Goal: Task Accomplishment & Management: Use online tool/utility

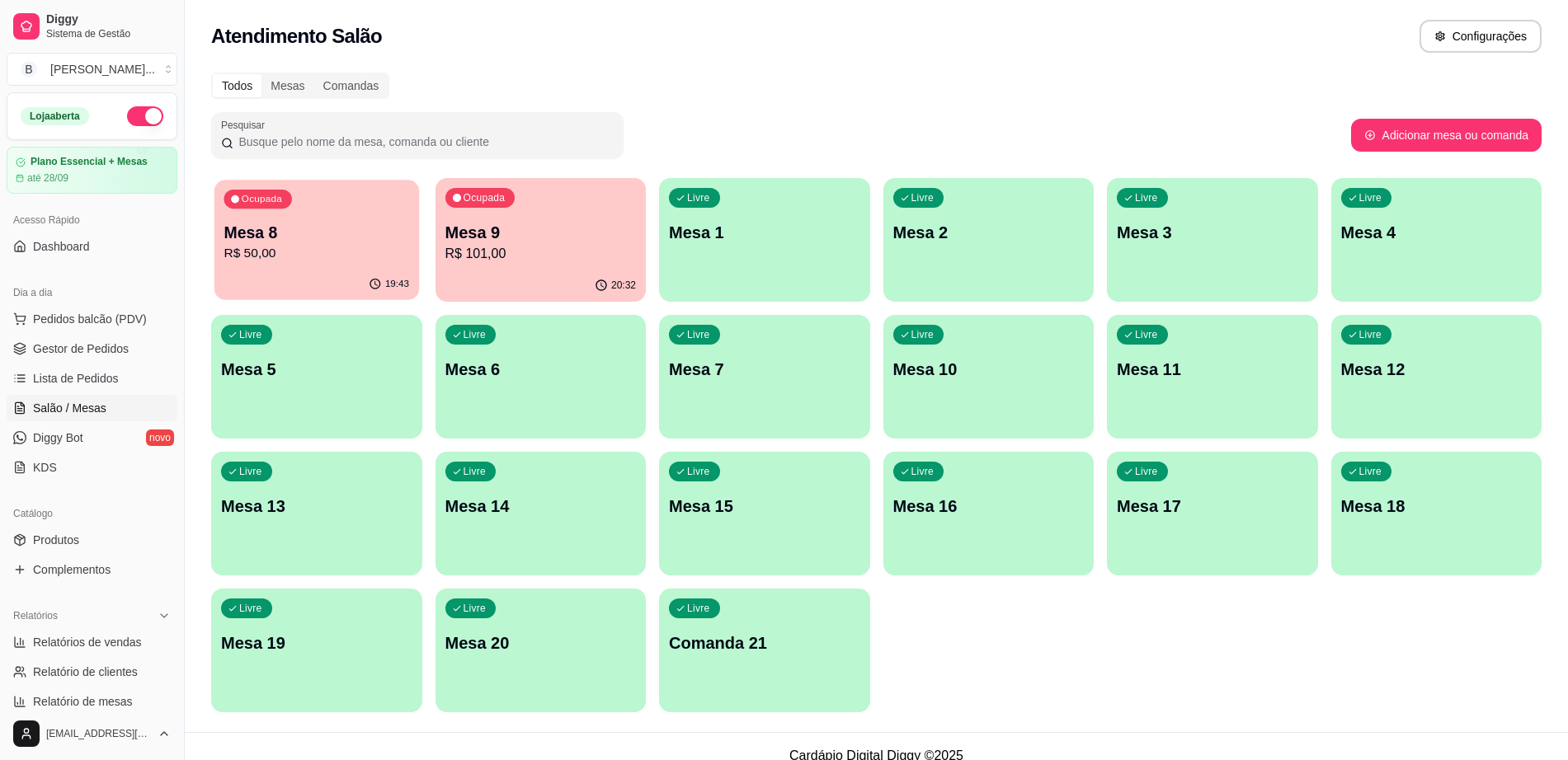
click at [395, 252] on p "R$ 50,00" at bounding box center [316, 253] width 186 height 19
click at [348, 232] on p "Mesa 8" at bounding box center [317, 232] width 192 height 23
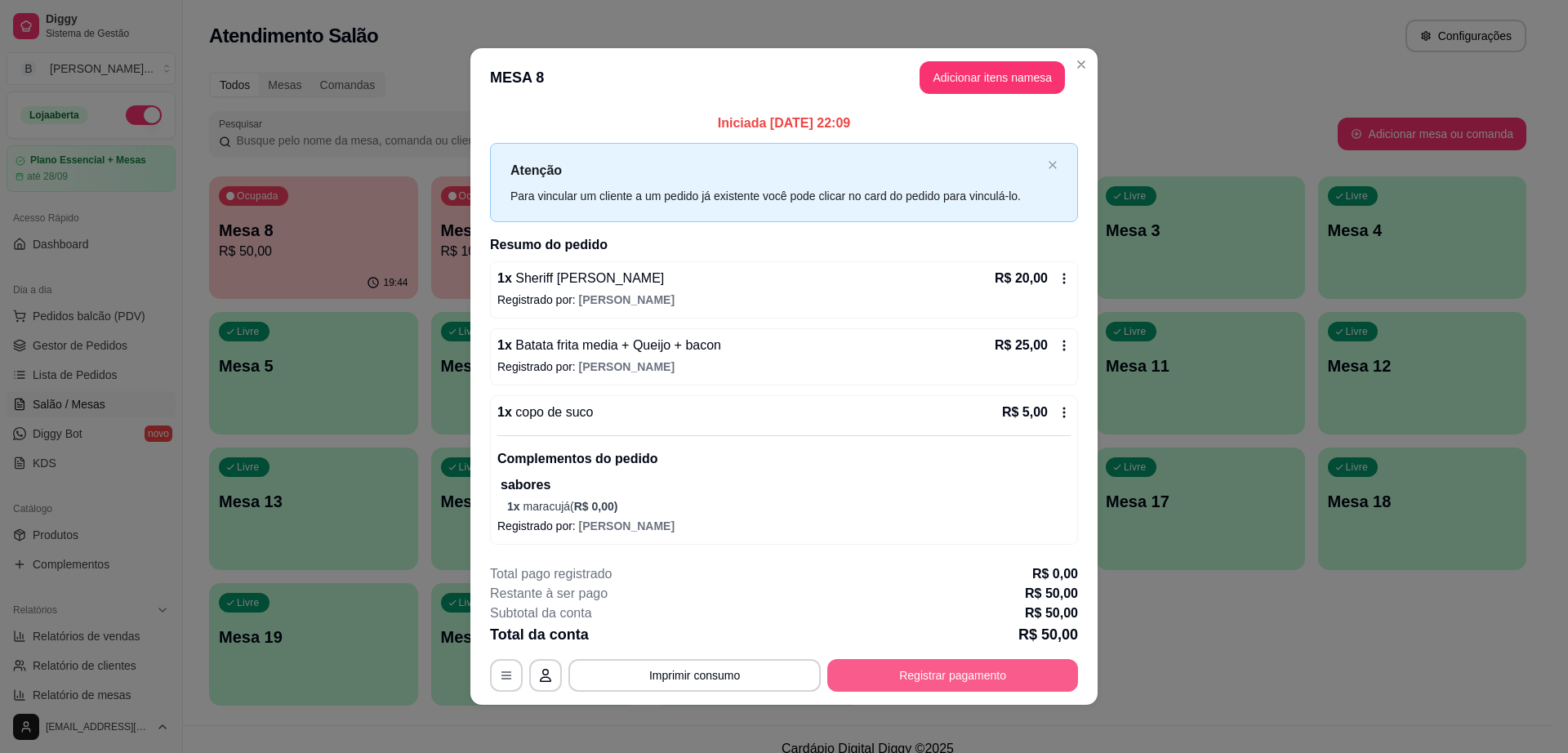
click at [913, 681] on button "Registrar pagamento" at bounding box center [952, 676] width 251 height 33
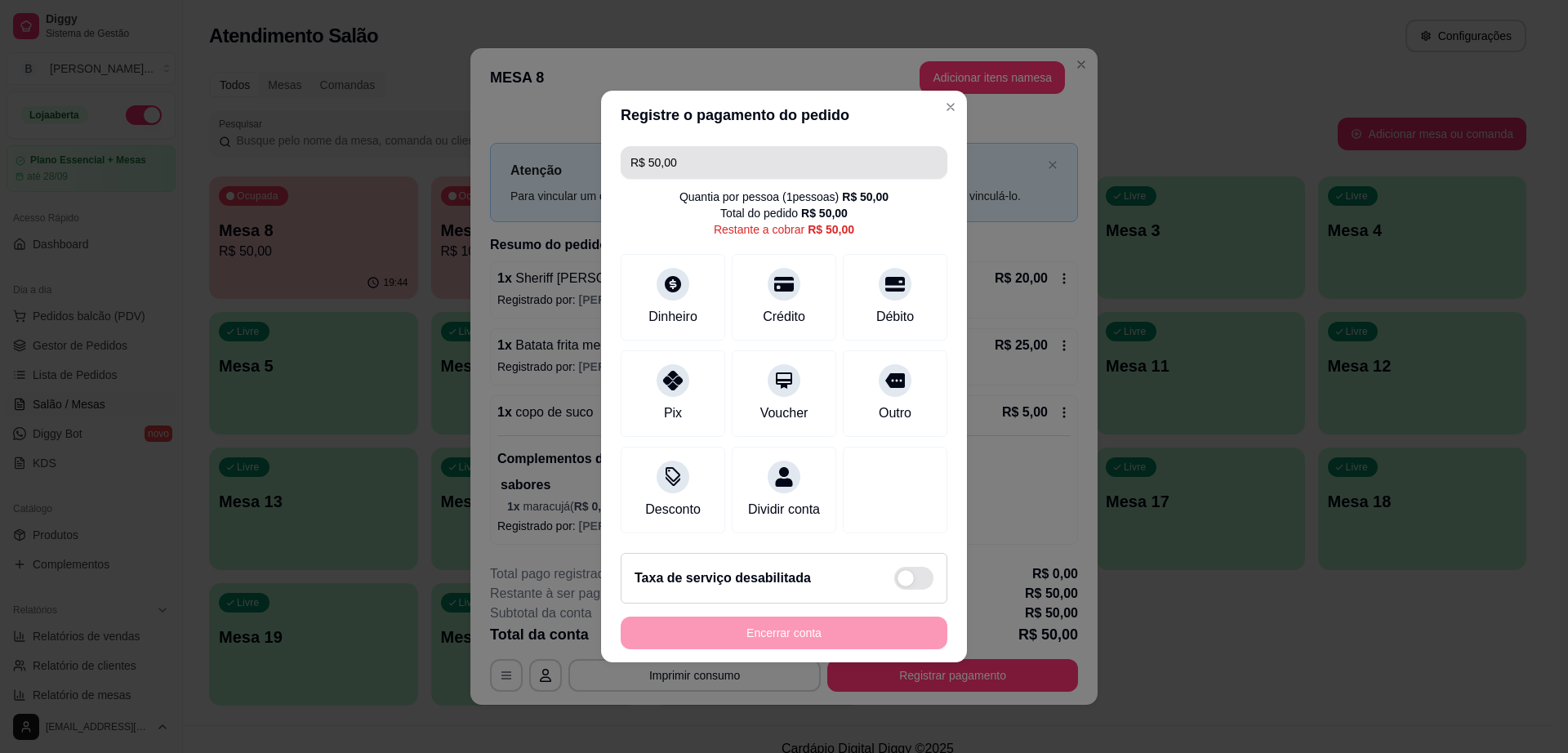
click at [739, 146] on input "R$ 50,00" at bounding box center [784, 163] width 307 height 33
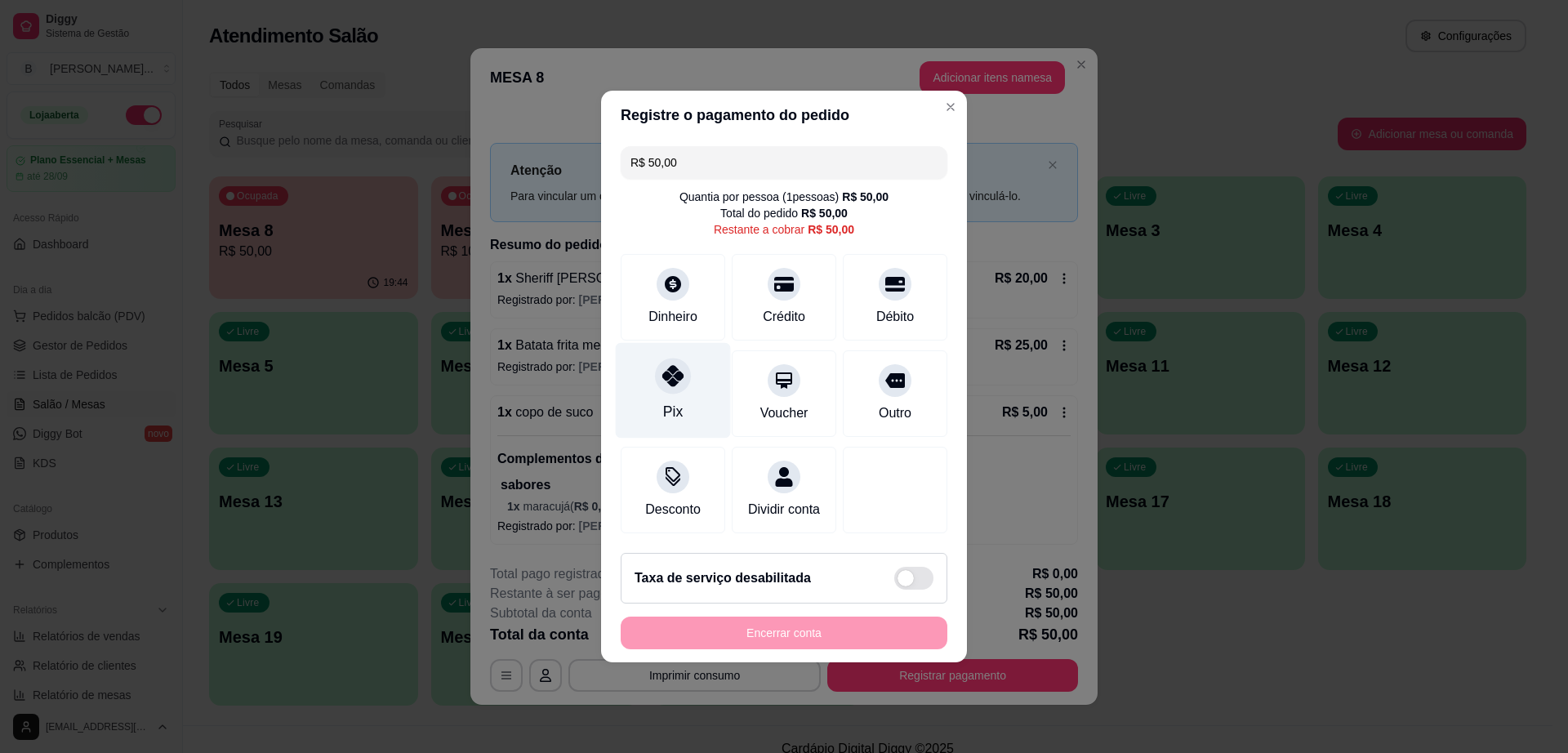
click at [669, 365] on icon at bounding box center [673, 376] width 21 height 21
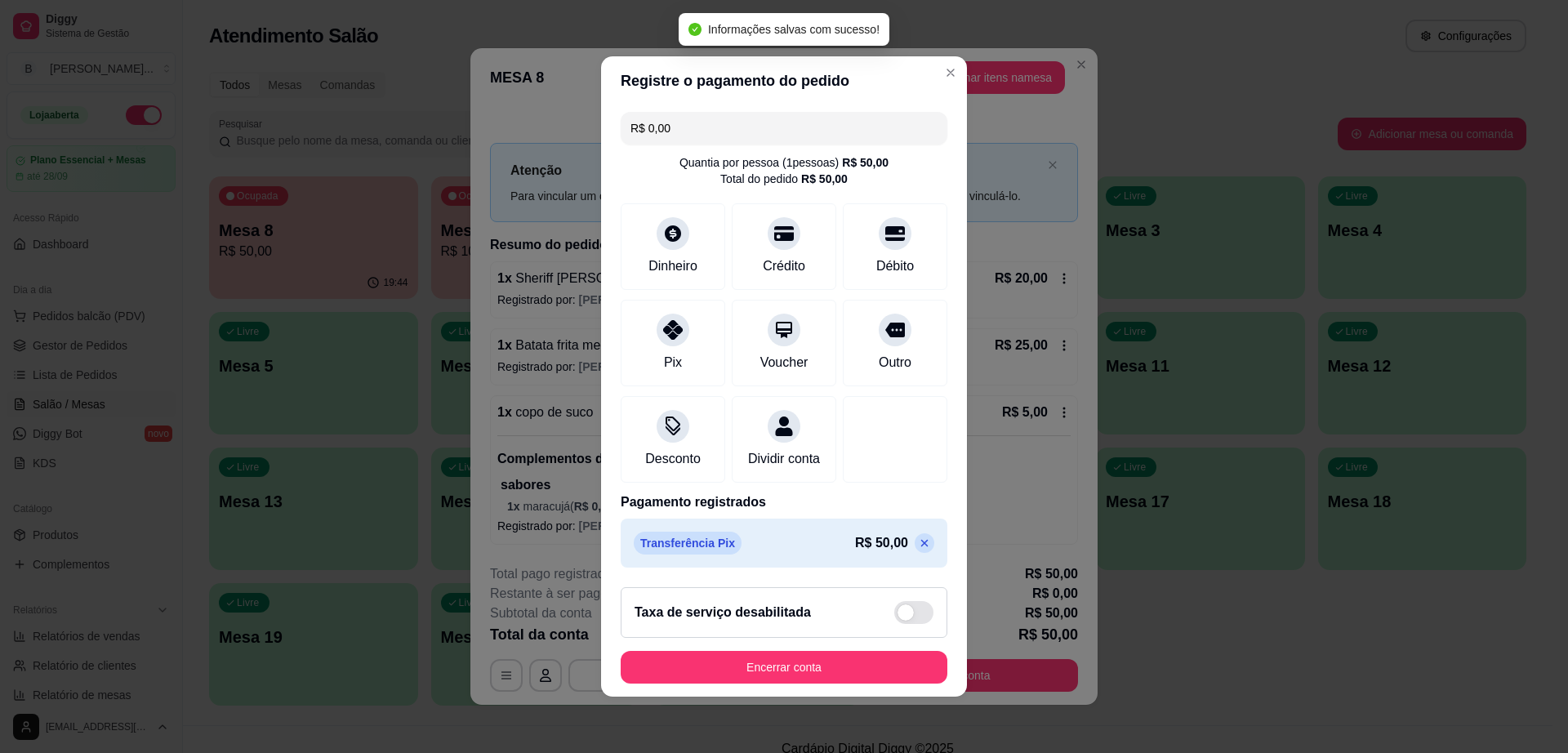
type input "R$ 0,00"
click at [799, 684] on button "Encerrar conta" at bounding box center [784, 668] width 317 height 32
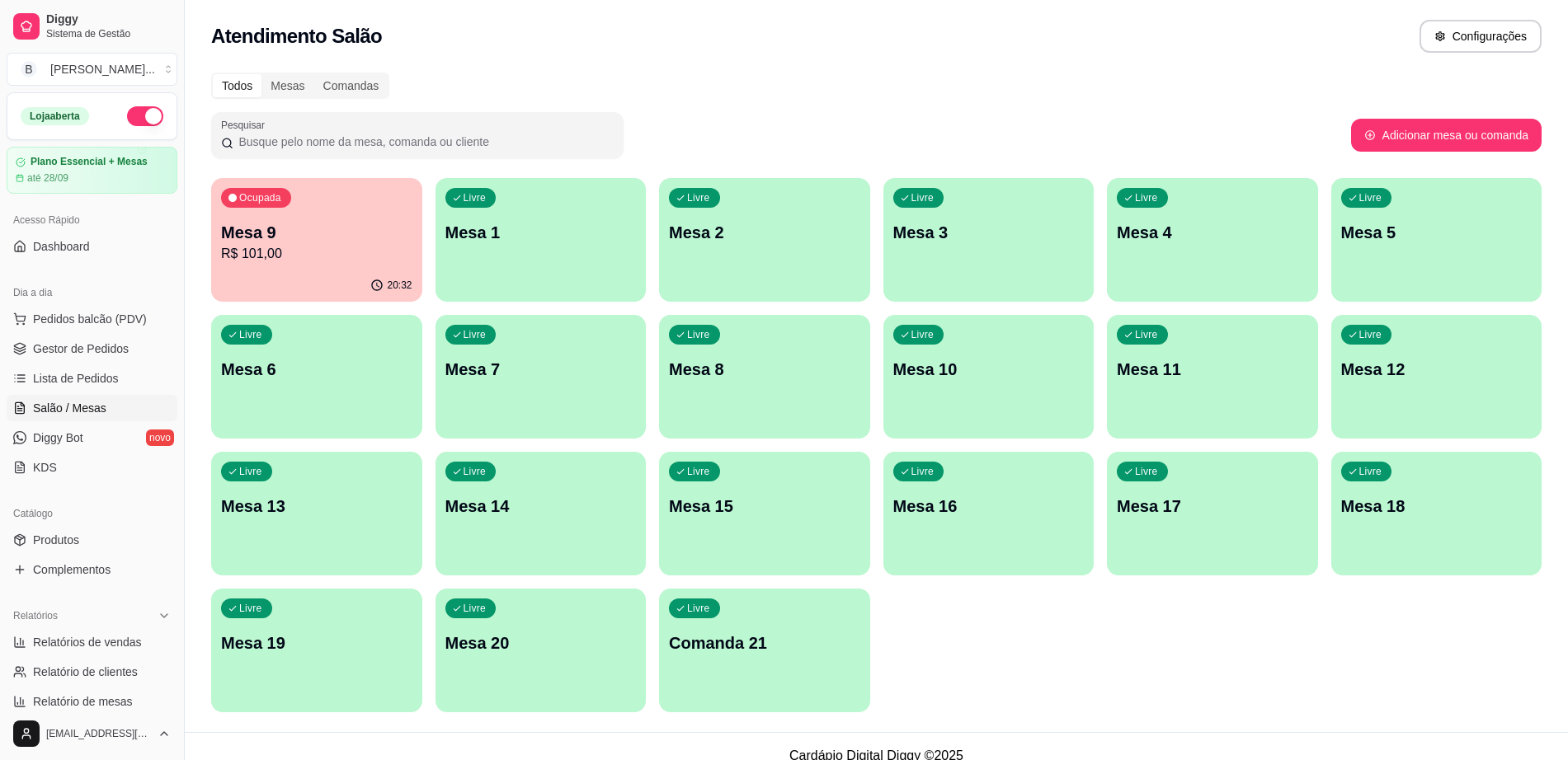
click at [378, 251] on p "R$ 101,00" at bounding box center [317, 254] width 192 height 20
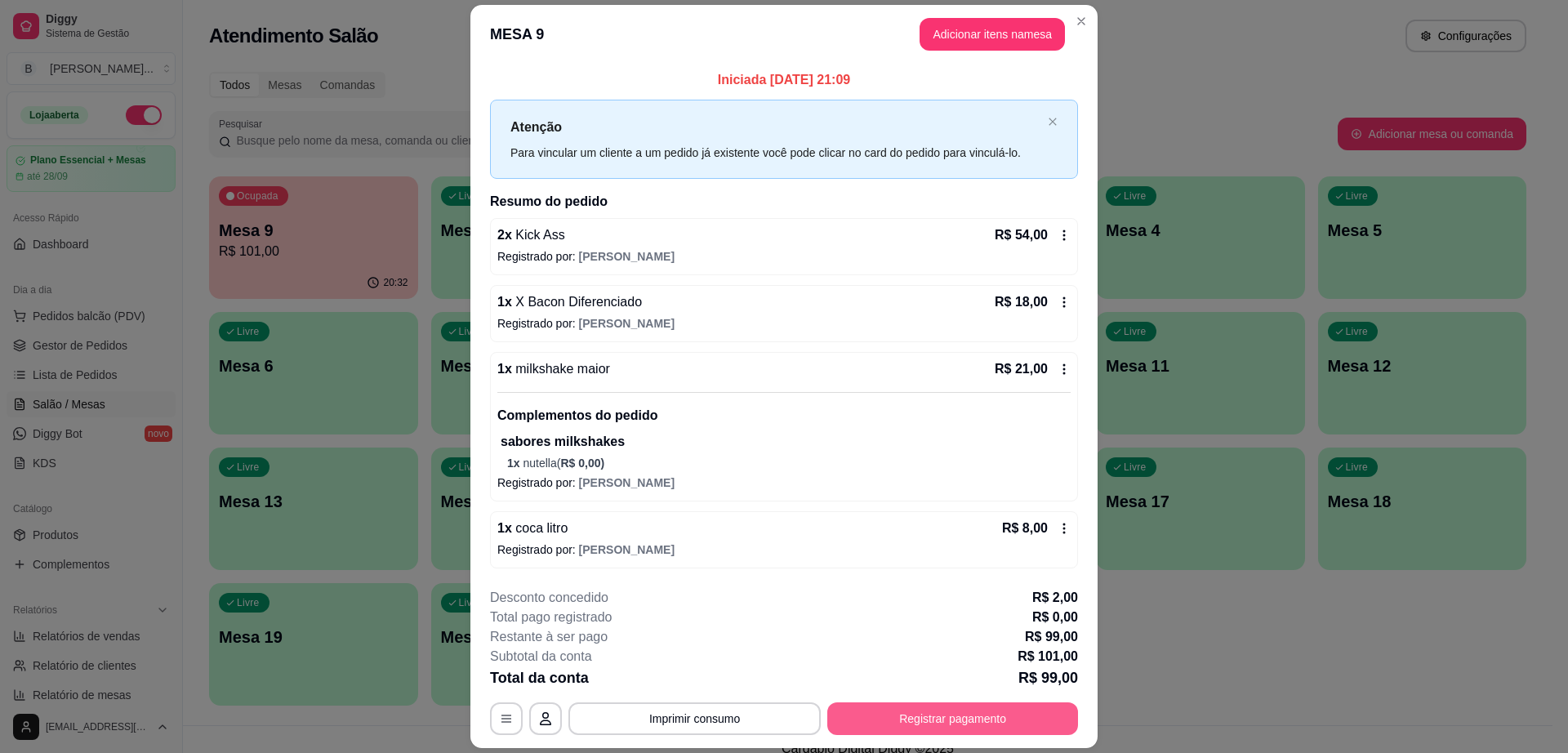
click at [975, 719] on button "Registrar pagamento" at bounding box center [952, 719] width 251 height 33
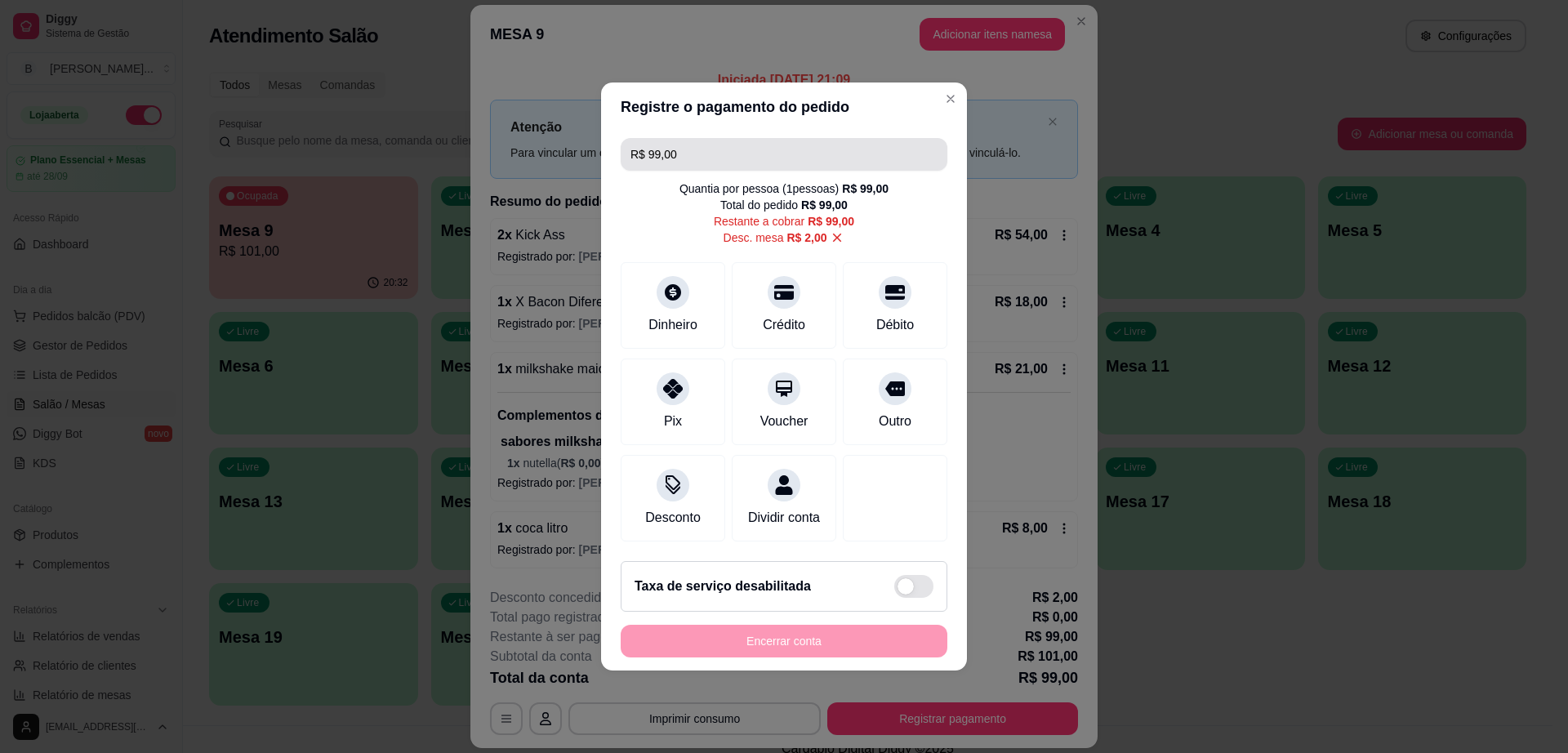
click at [761, 144] on input "R$ 99,00" at bounding box center [784, 154] width 307 height 33
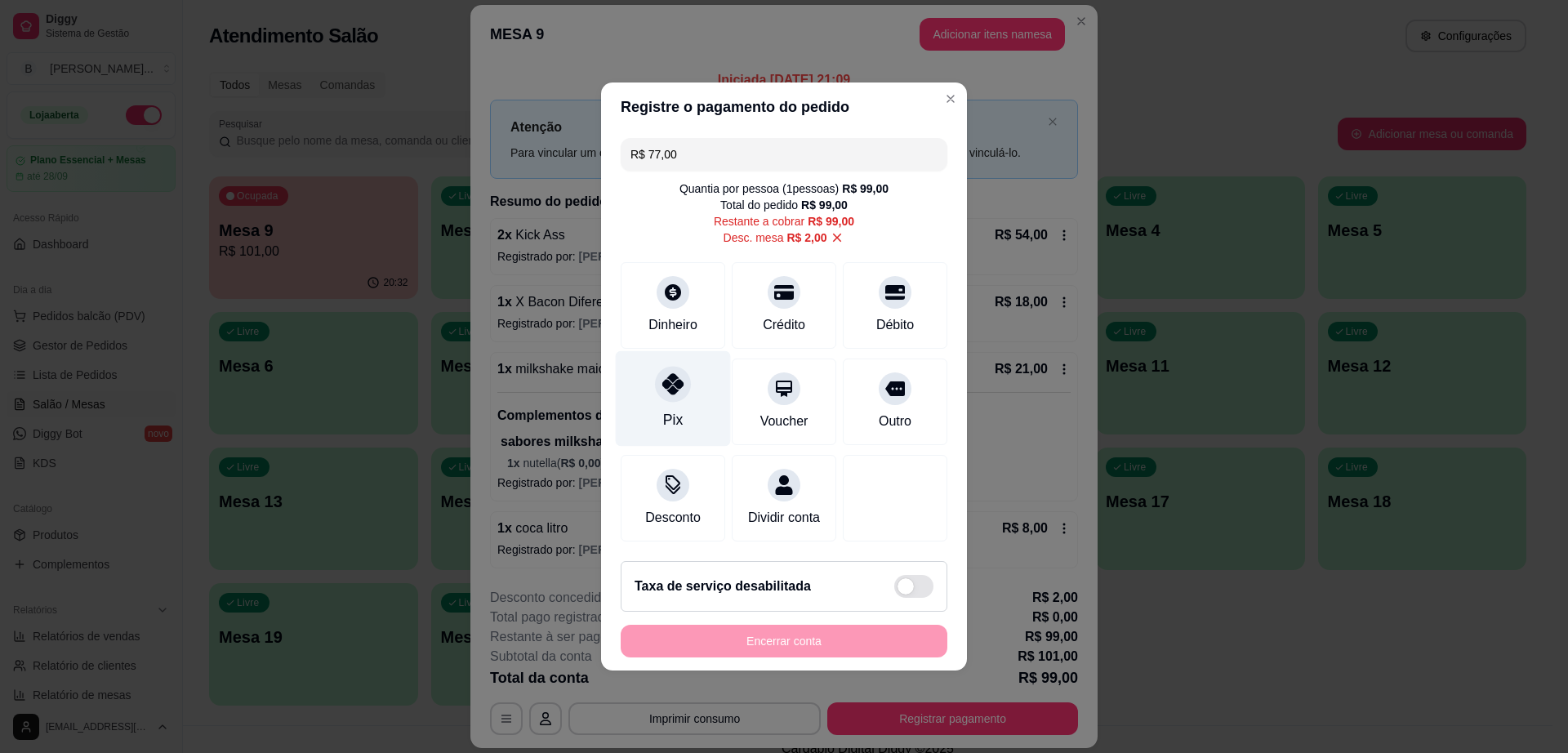
click at [679, 382] on icon at bounding box center [673, 384] width 21 height 21
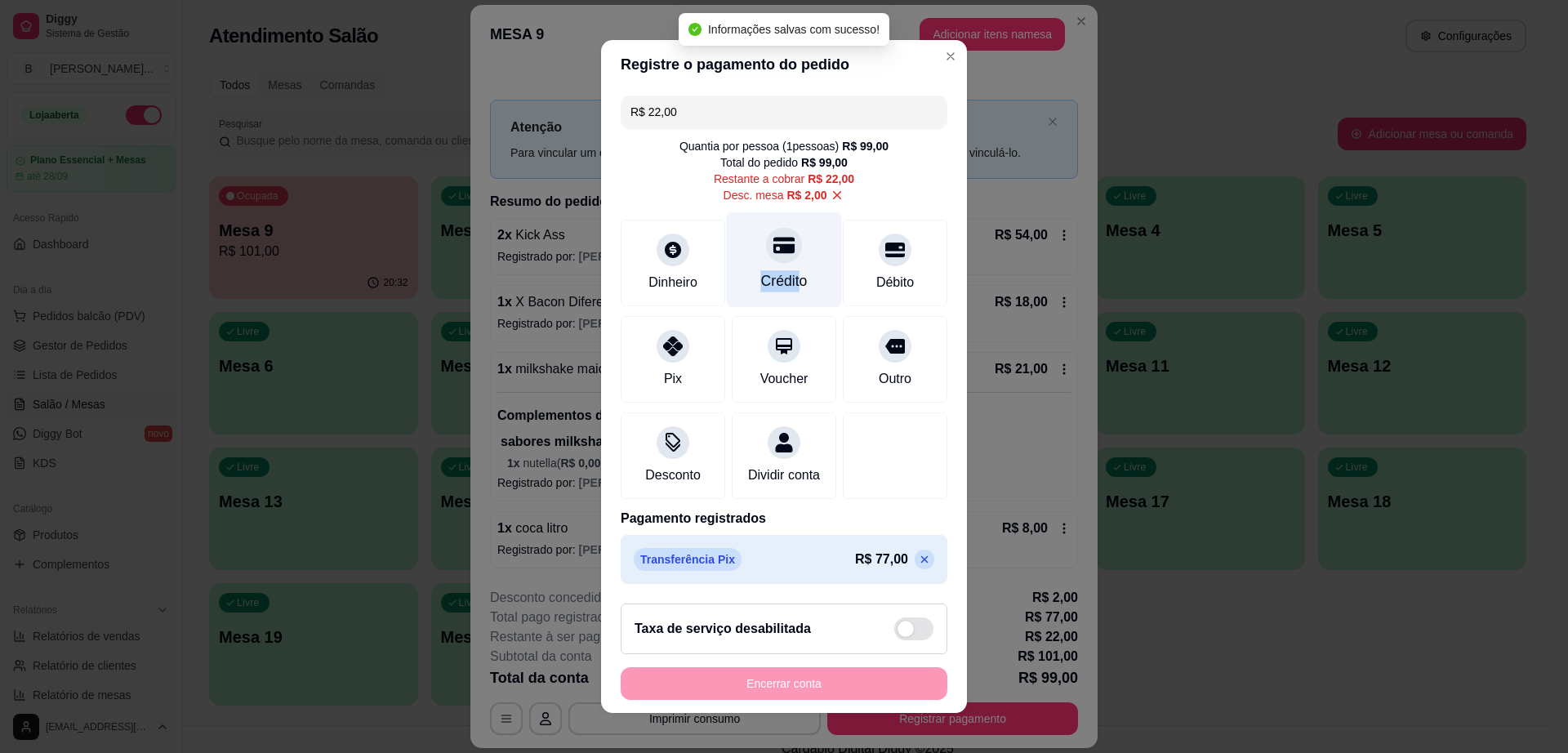
click at [777, 264] on div "Crédito" at bounding box center [785, 260] width 116 height 96
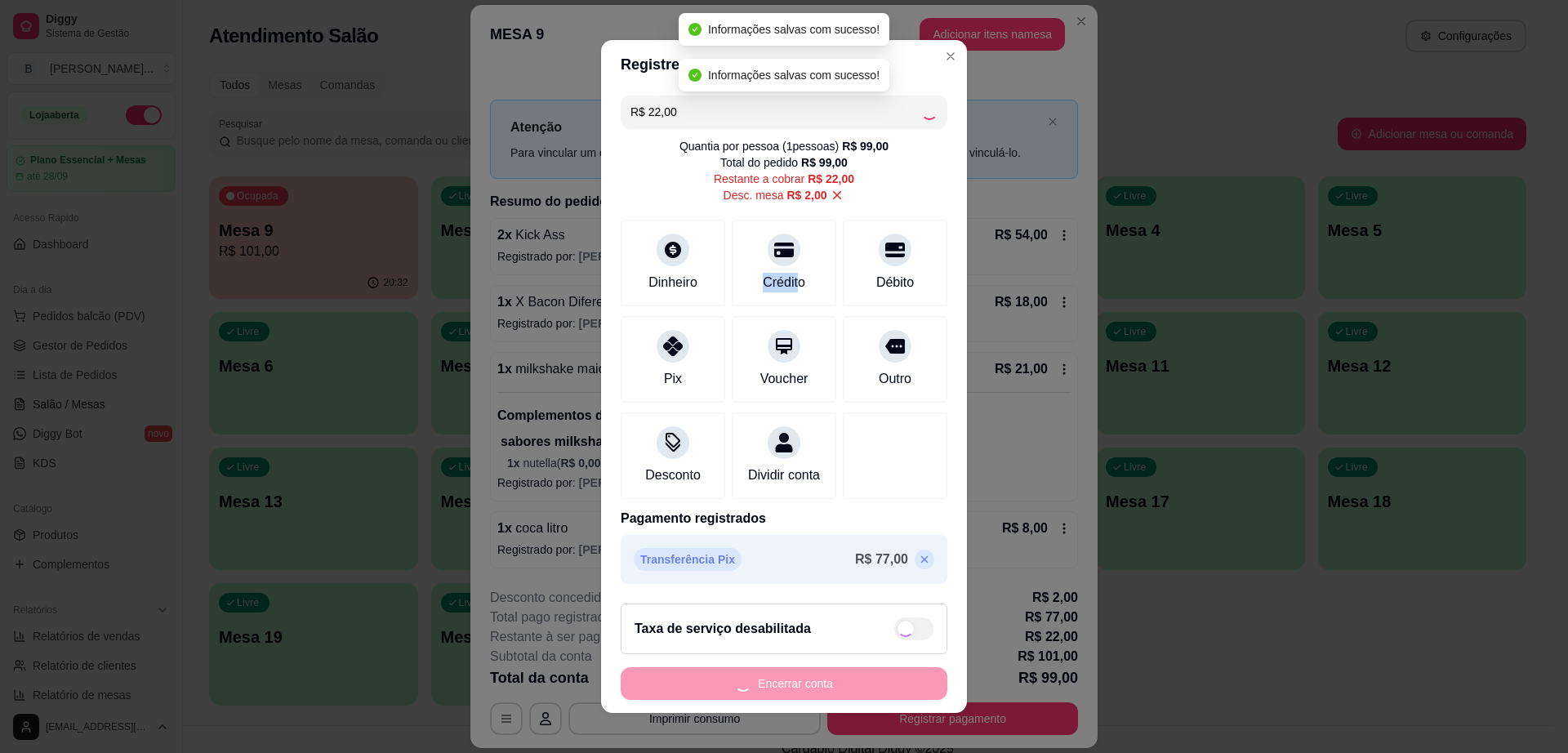
type input "R$ 0,00"
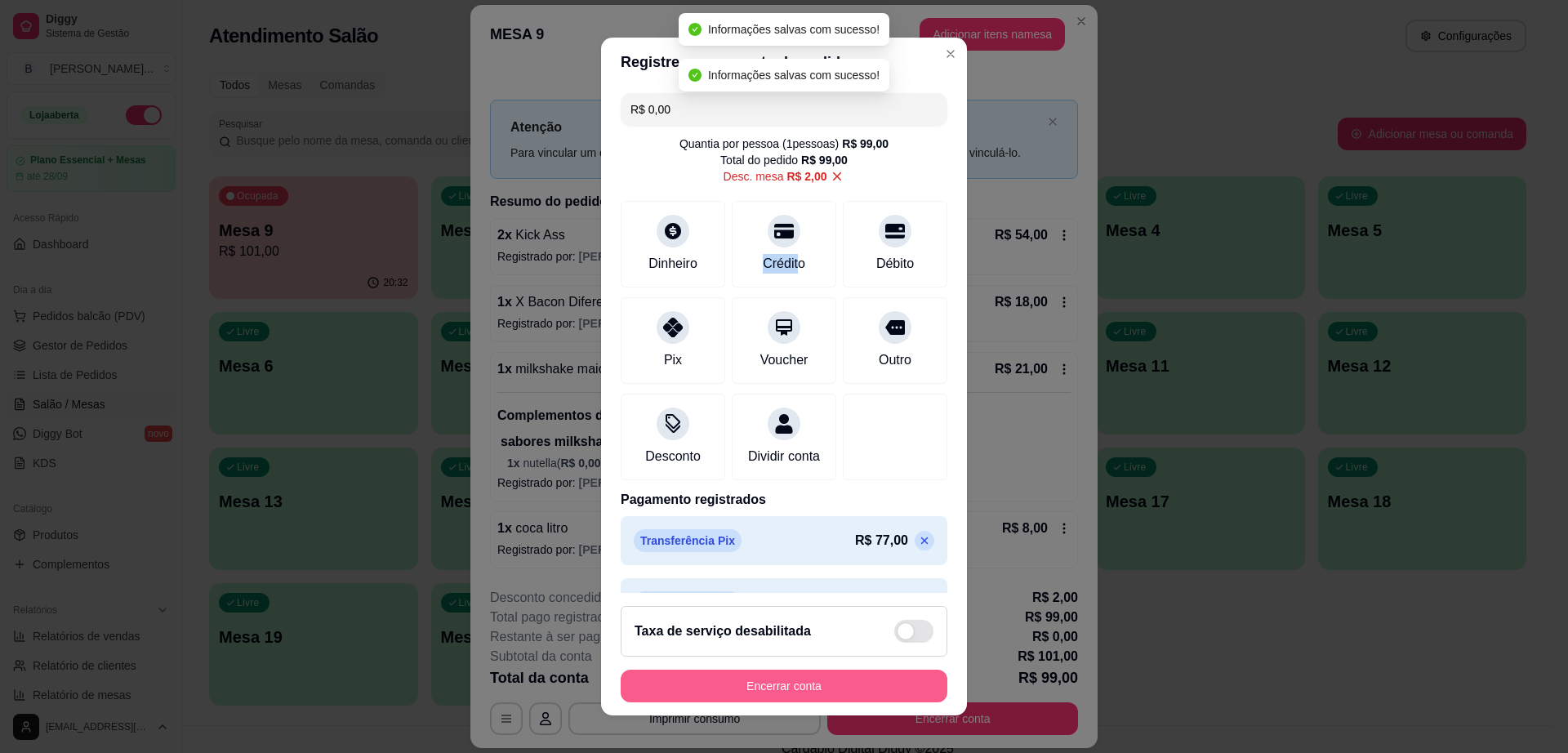
click at [784, 693] on button "Encerrar conta" at bounding box center [784, 686] width 327 height 33
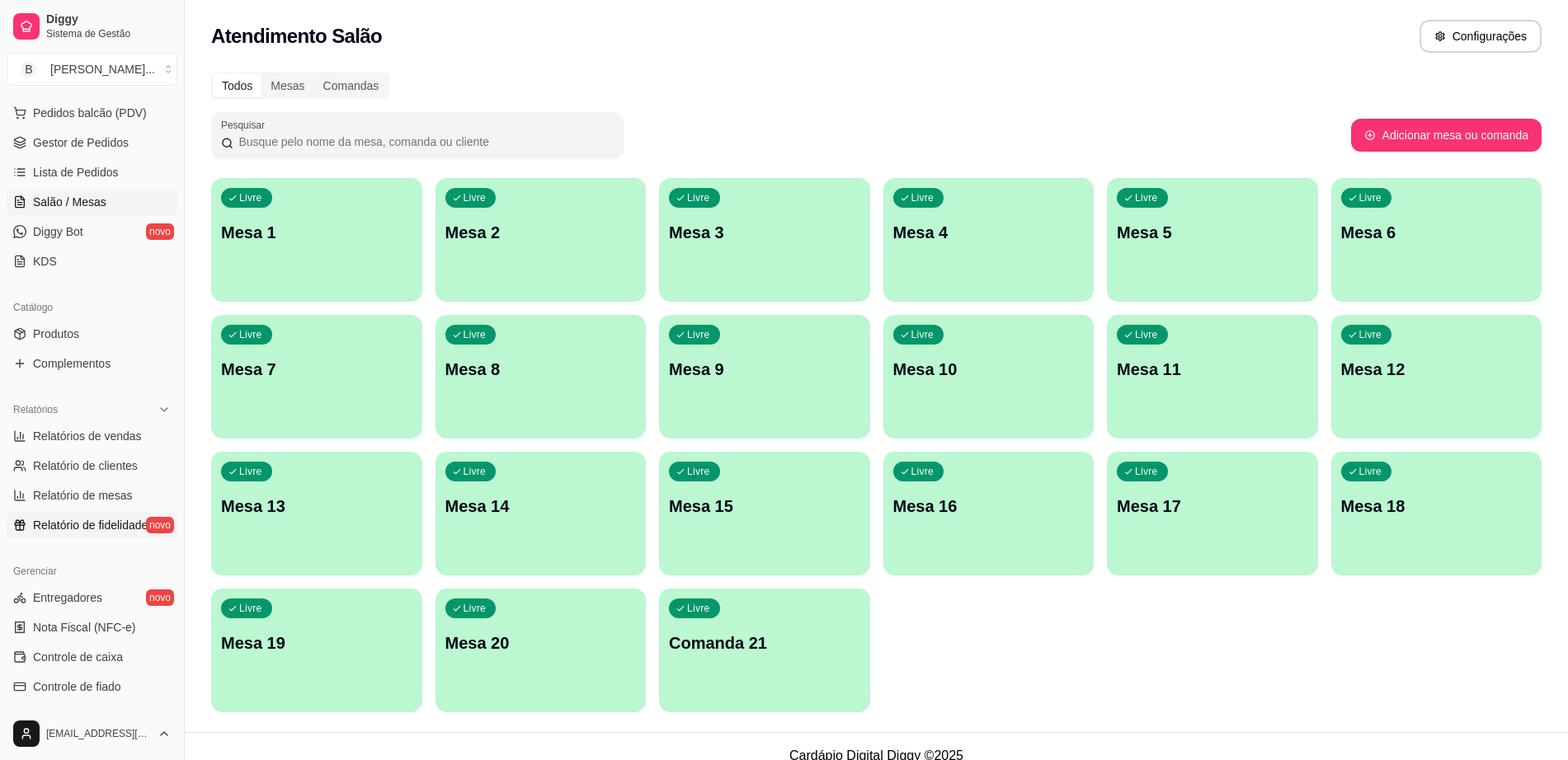
scroll to position [309, 0]
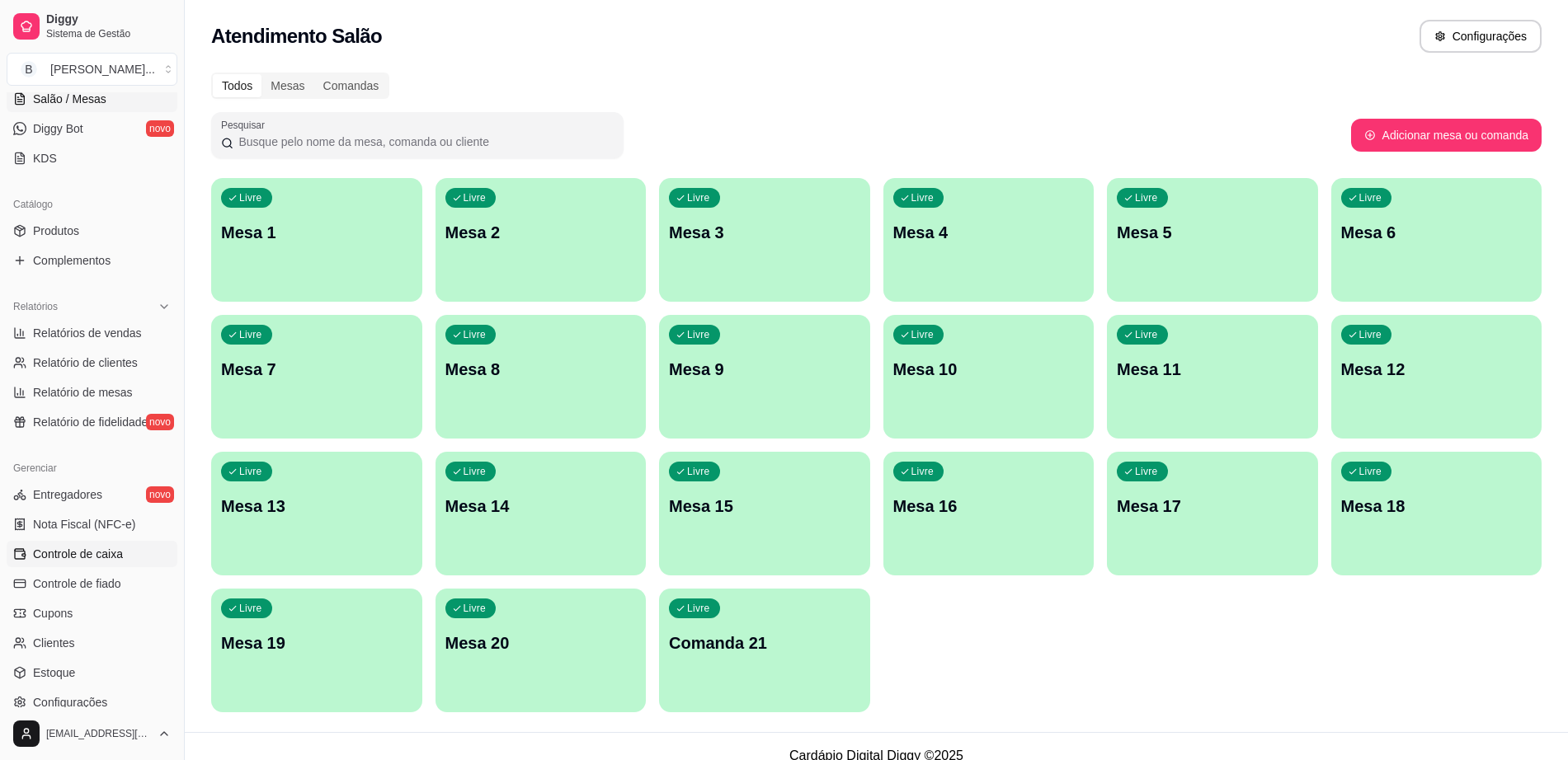
click at [123, 551] on link "Controle de caixa" at bounding box center [92, 554] width 171 height 27
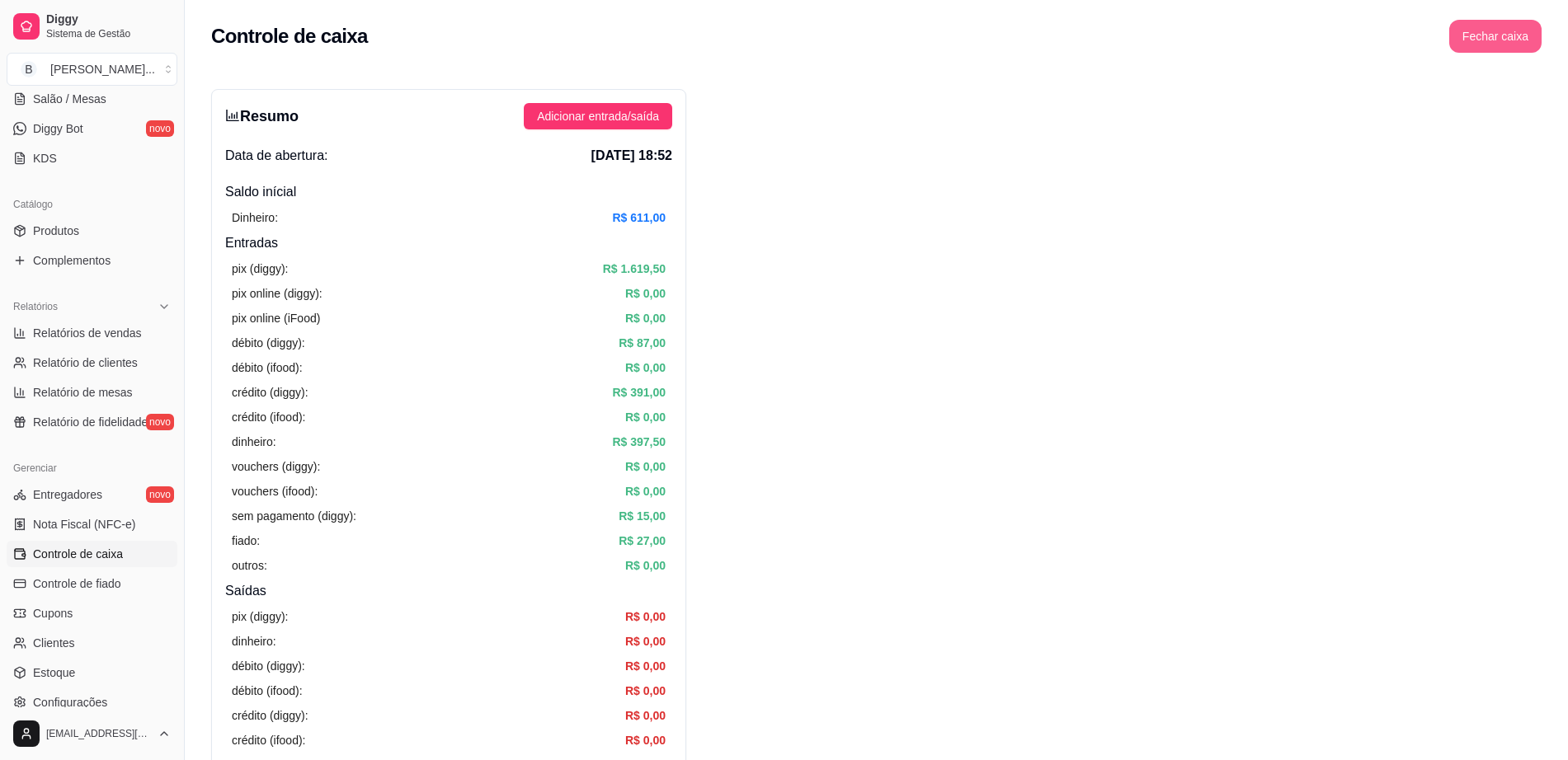
click at [1490, 31] on button "Fechar caixa" at bounding box center [1495, 37] width 93 height 33
click at [1532, 137] on button "Sim" at bounding box center [1542, 147] width 33 height 20
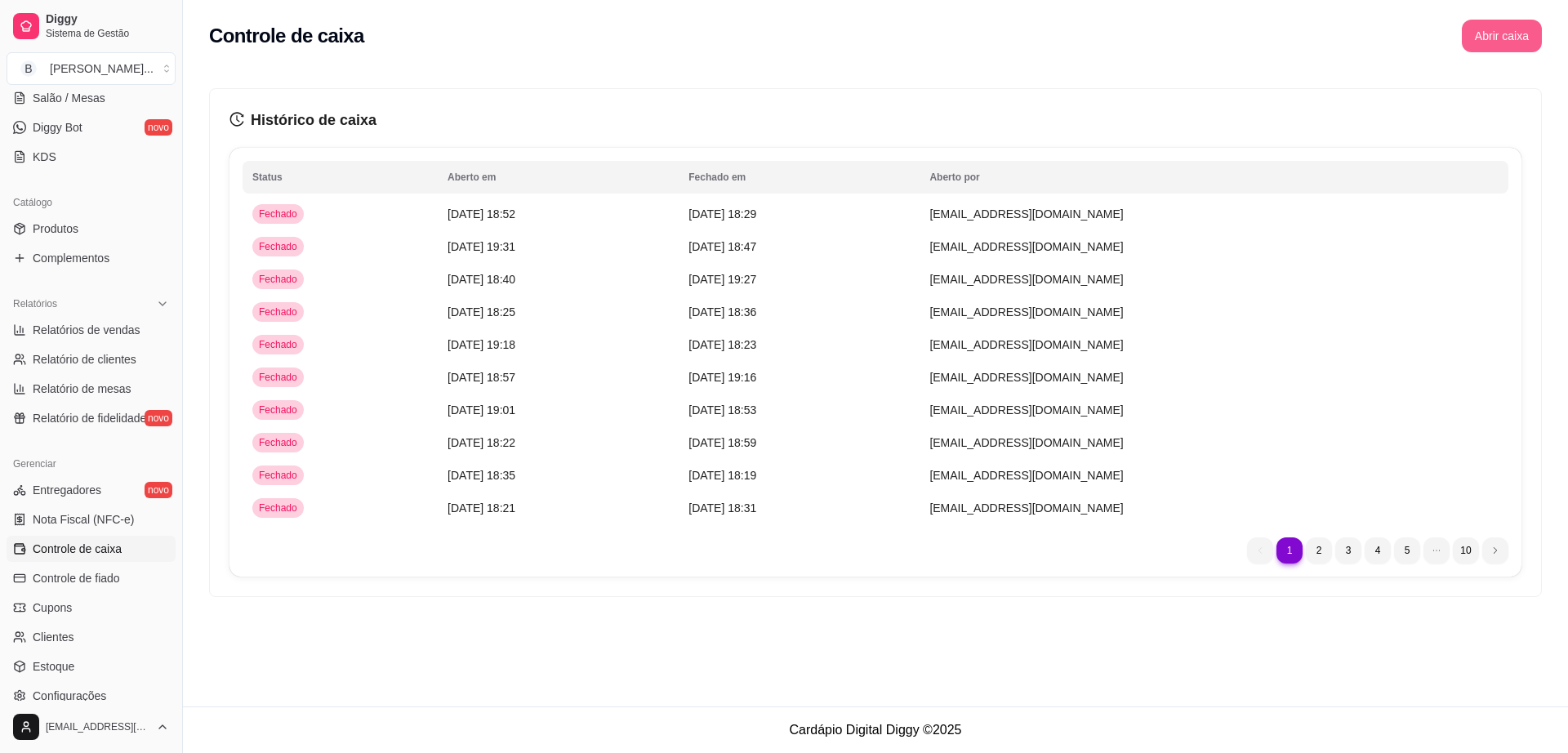
click at [1512, 36] on button "Abrir caixa" at bounding box center [1501, 36] width 80 height 33
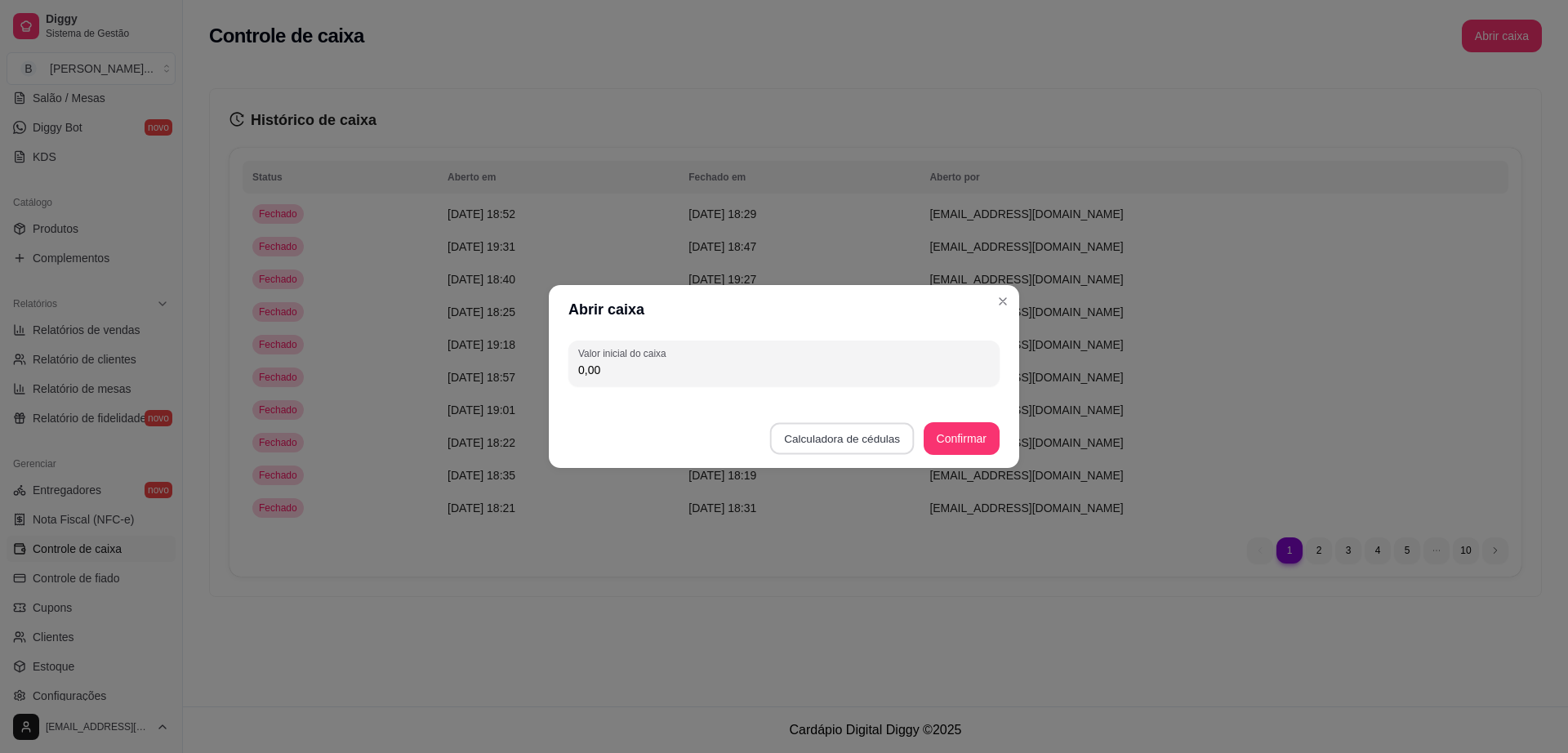
click at [858, 429] on button "Calculadora de cédulas" at bounding box center [842, 439] width 144 height 32
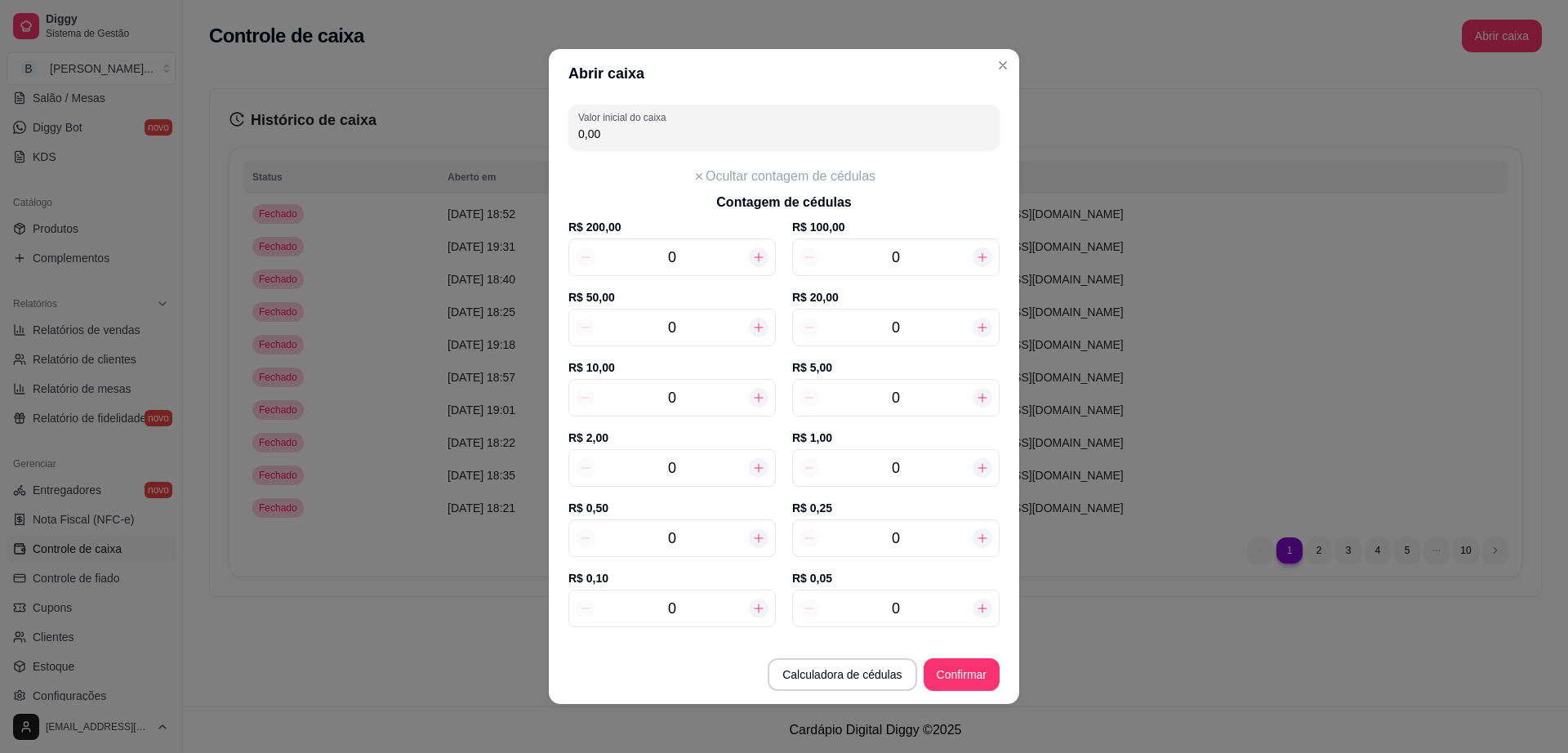
click at [833, 406] on input "0" at bounding box center [896, 398] width 153 height 23
type input "100,00"
type input "240"
click at [917, 406] on input "240" at bounding box center [896, 398] width 153 height 23
type input "120,00"
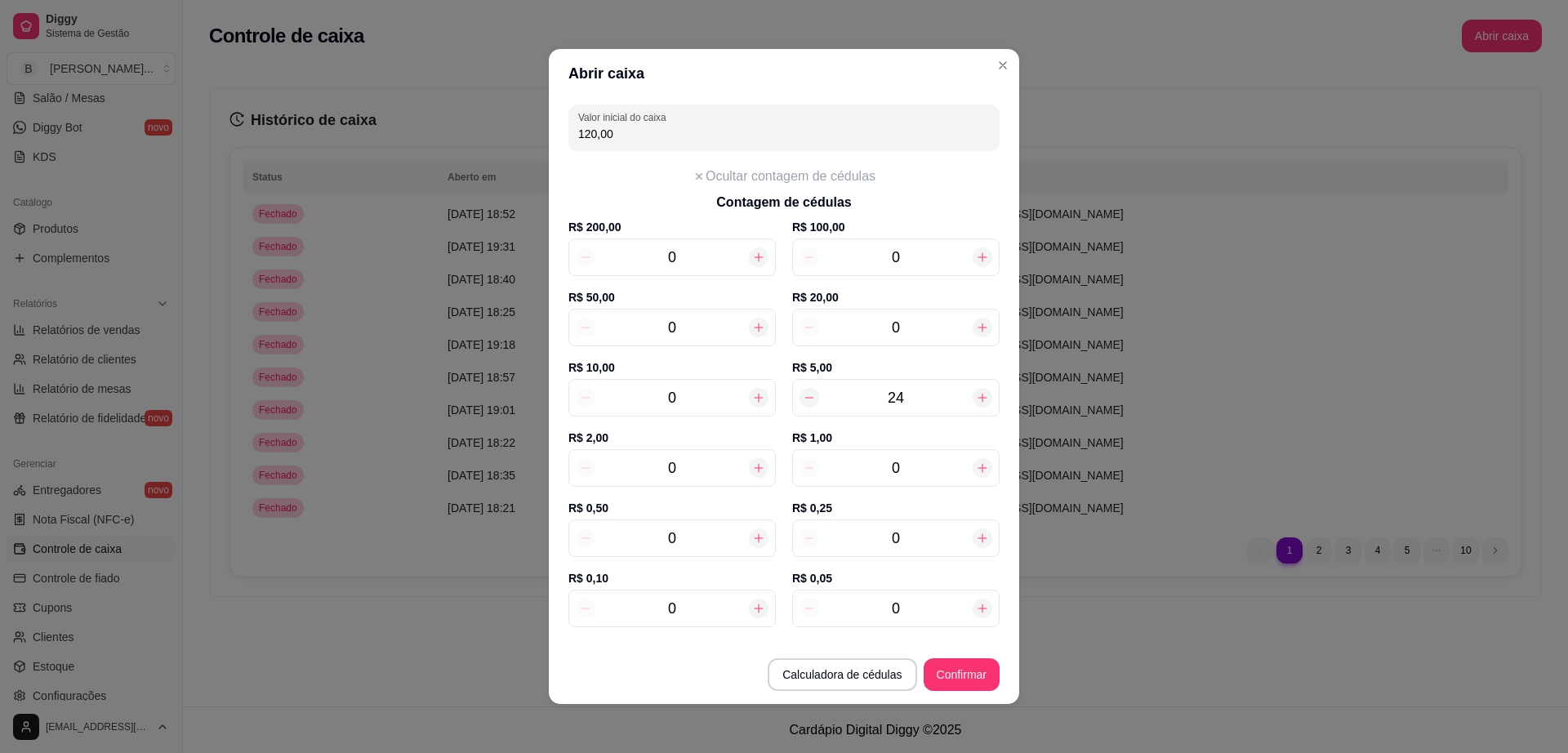
type input "24"
click at [687, 409] on input "0" at bounding box center [672, 398] width 153 height 23
type input "130,00"
type input "17"
type input "290,00"
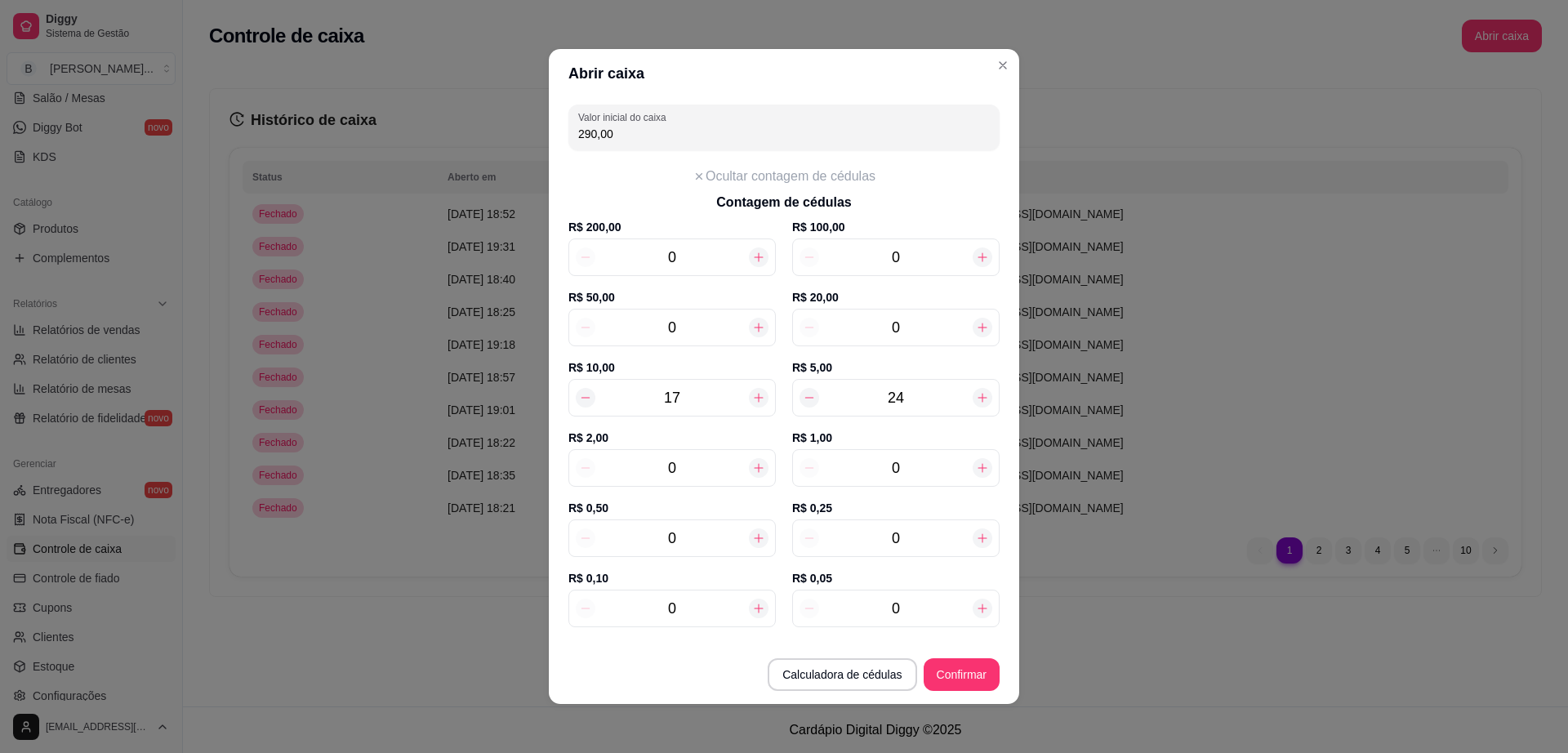
type input "17"
click at [684, 464] on input "0" at bounding box center [672, 468] width 153 height 23
type input "296,00"
type input "3"
click at [966, 684] on button "Confirmar" at bounding box center [961, 675] width 74 height 32
